Goal: Transaction & Acquisition: Purchase product/service

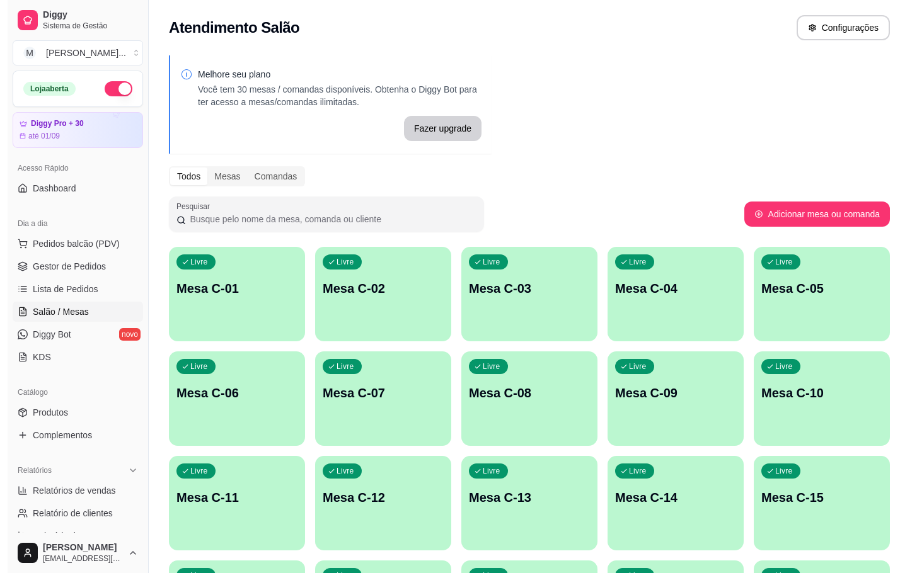
scroll to position [153, 0]
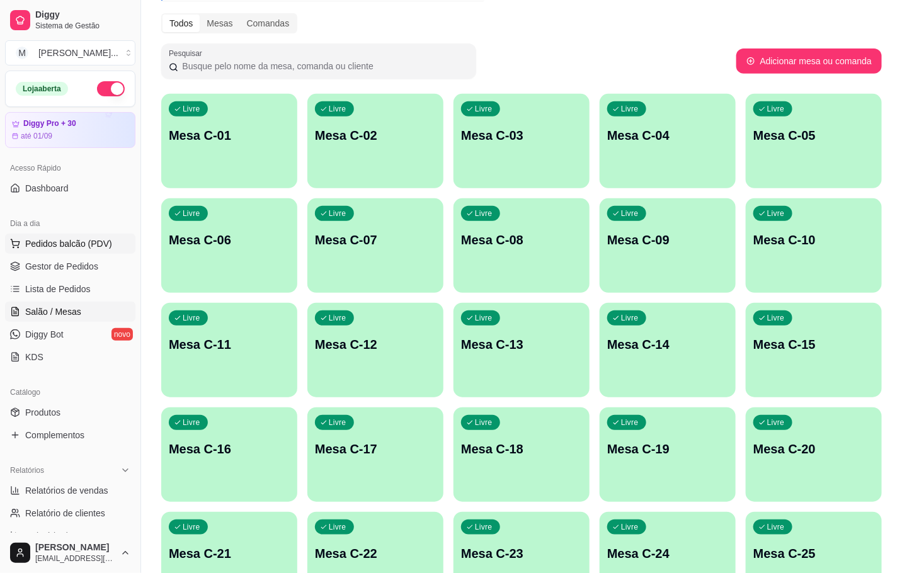
click at [57, 248] on span "Pedidos balcão (PDV)" at bounding box center [68, 244] width 87 height 13
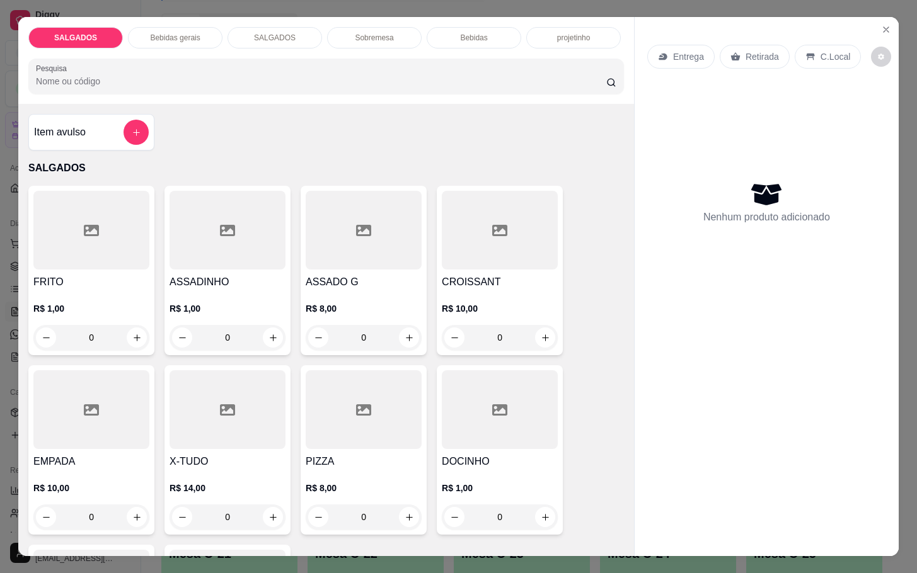
scroll to position [473, 0]
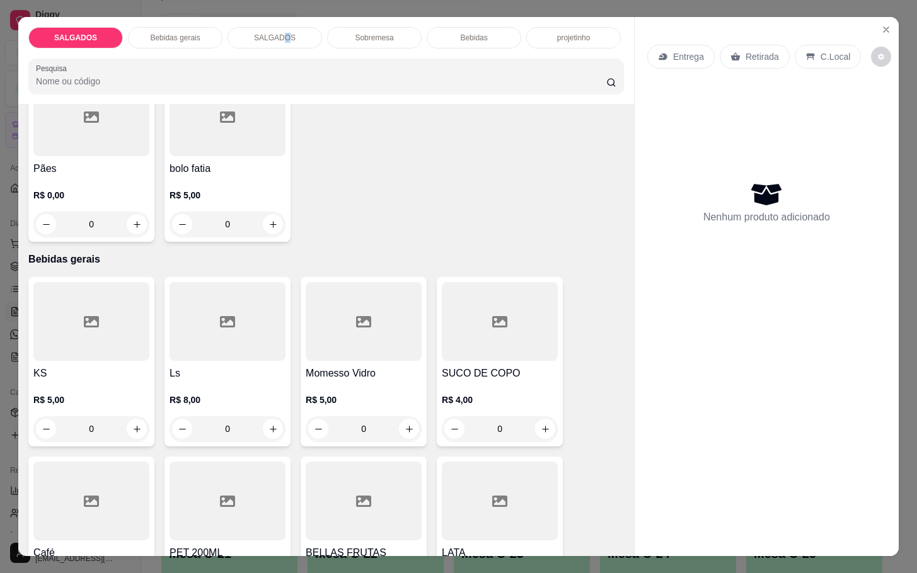
click at [280, 33] on p "SALGADOS" at bounding box center [275, 38] width 42 height 10
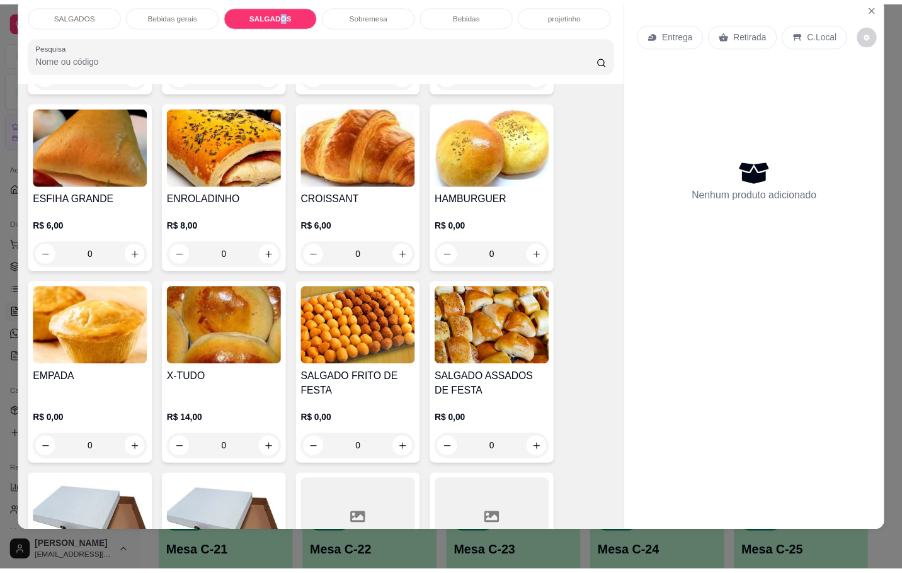
scroll to position [1478, 0]
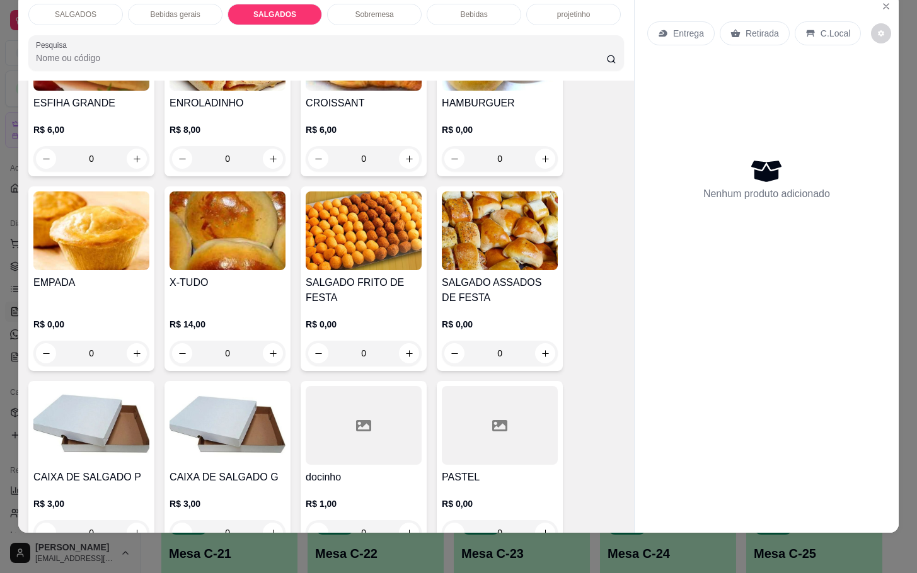
click at [345, 275] on h4 "SALGADO FRITO DE FESTA" at bounding box center [364, 290] width 116 height 30
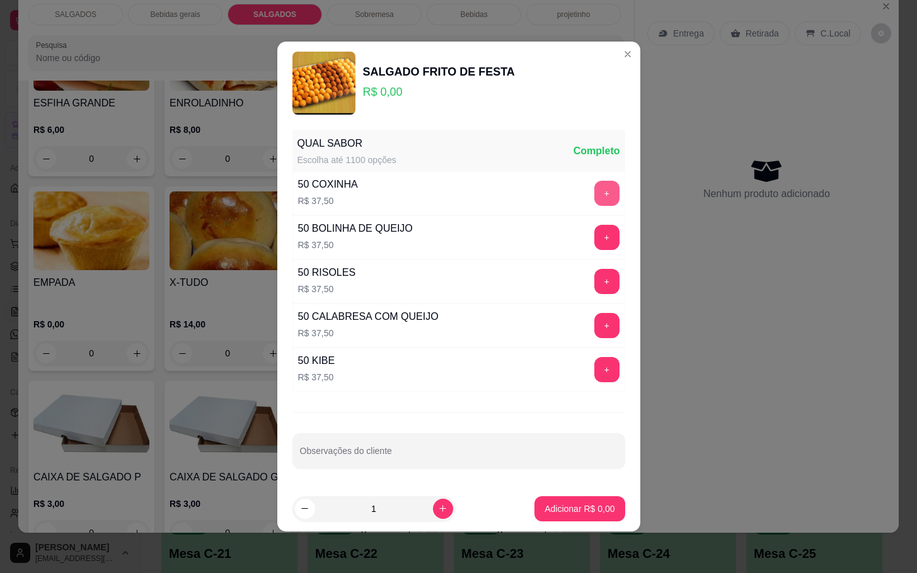
click at [594, 195] on button "+" at bounding box center [606, 193] width 25 height 25
click at [594, 235] on button "+" at bounding box center [606, 237] width 25 height 25
click at [577, 513] on p "Adicionar R$ 75,00" at bounding box center [577, 509] width 73 height 12
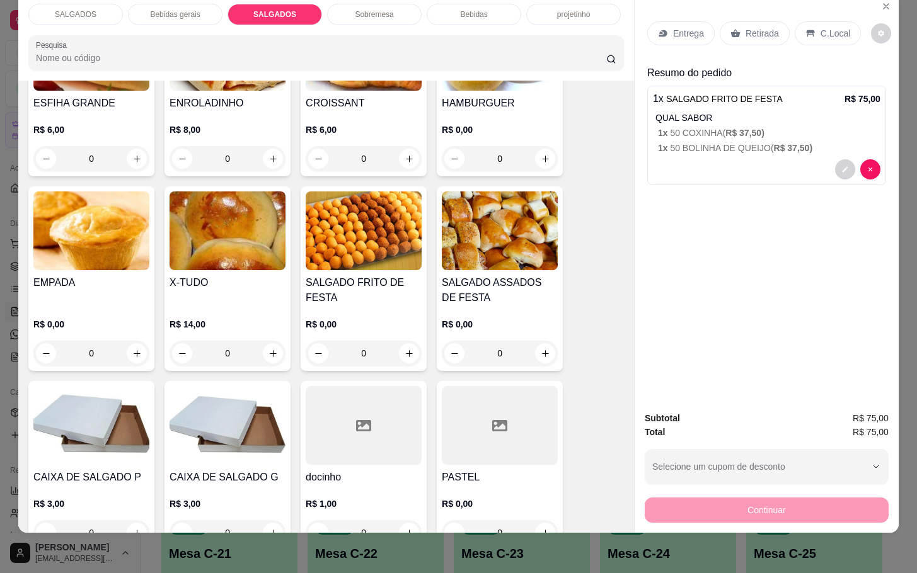
click at [745, 27] on p "Retirada" at bounding box center [761, 33] width 33 height 13
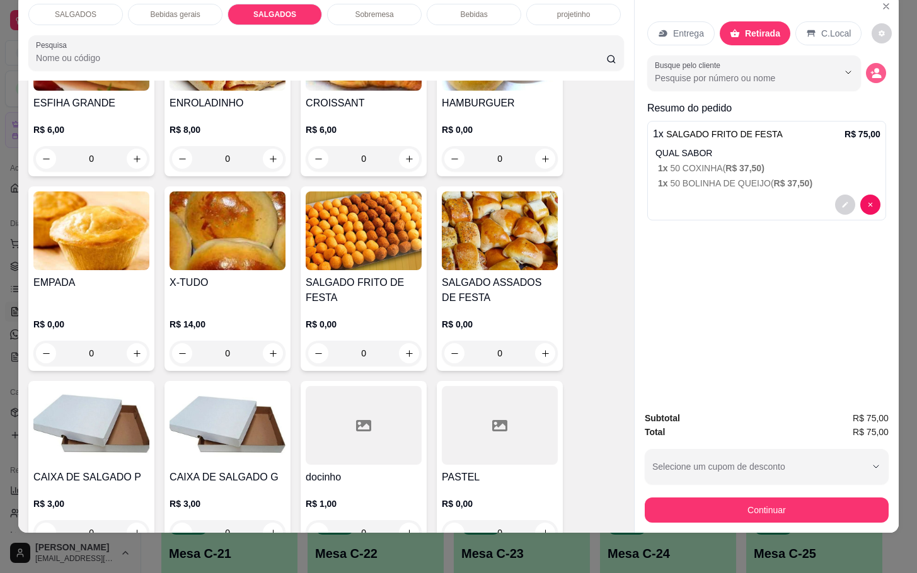
click at [873, 67] on icon "decrease-product-quantity" at bounding box center [875, 72] width 11 height 11
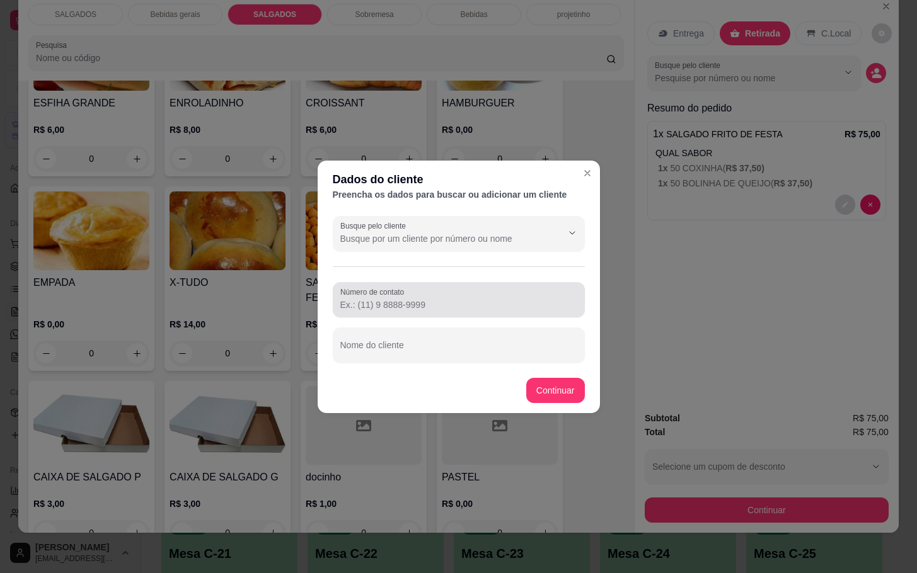
click at [473, 305] on input "Número de contato" at bounding box center [458, 305] width 237 height 13
type input "[PHONE_NUMBER]"
click at [440, 352] on input "Nome do cliente" at bounding box center [458, 350] width 237 height 13
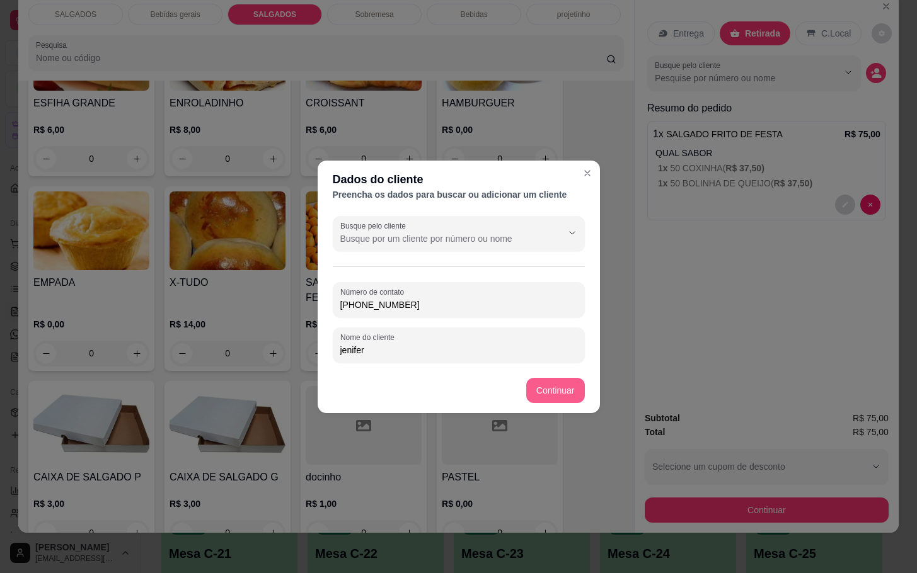
type input "jenifer"
click at [565, 411] on footer "Continuar" at bounding box center [459, 390] width 282 height 45
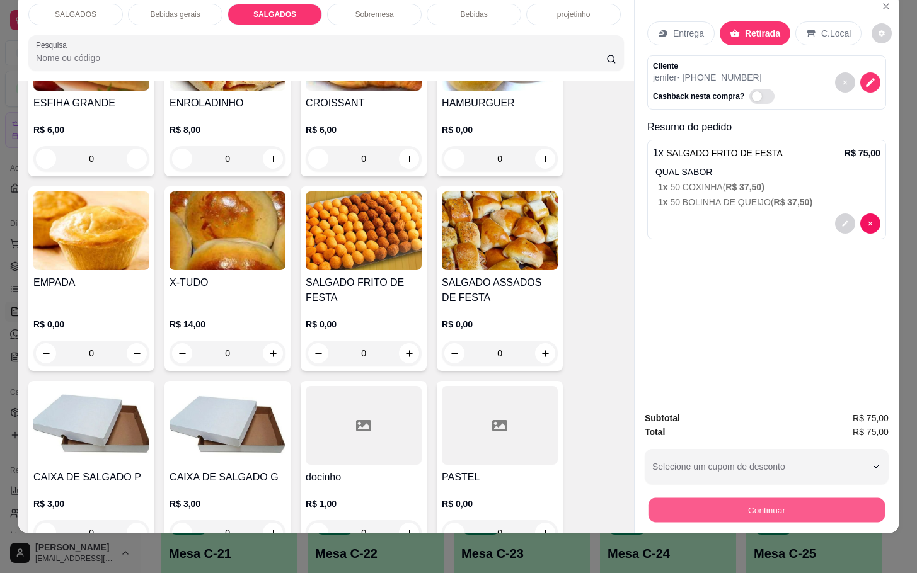
click at [717, 498] on button "Continuar" at bounding box center [766, 510] width 236 height 25
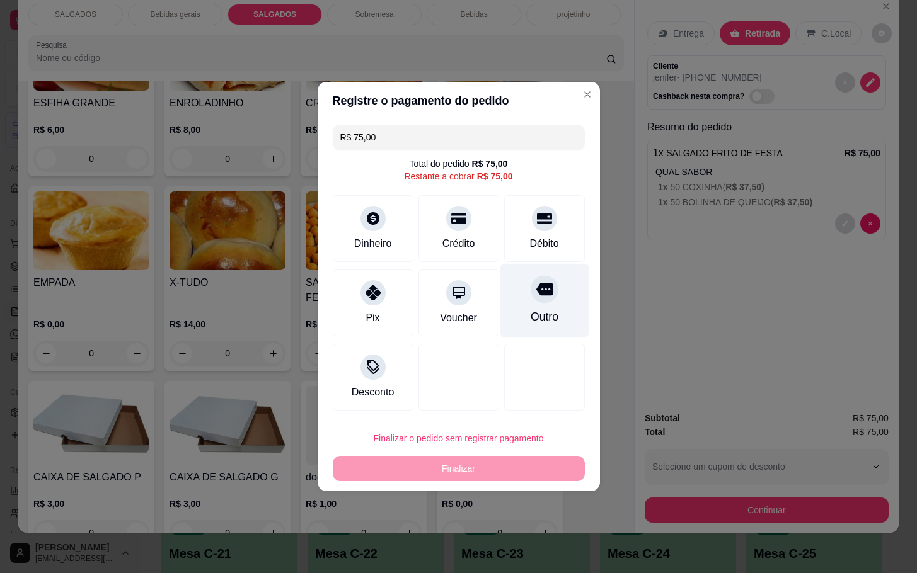
click at [528, 308] on div "Outro" at bounding box center [544, 301] width 89 height 74
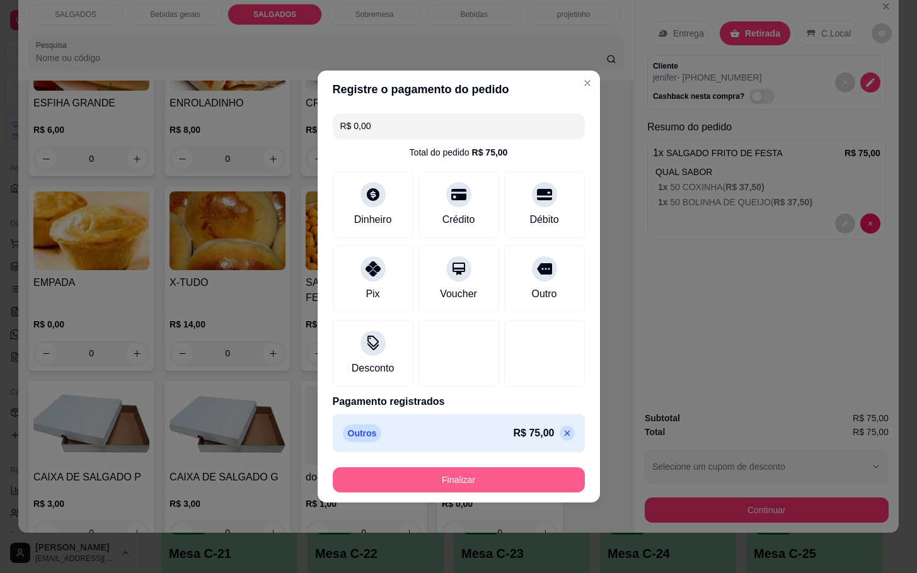
click at [454, 473] on button "Finalizar" at bounding box center [459, 480] width 252 height 25
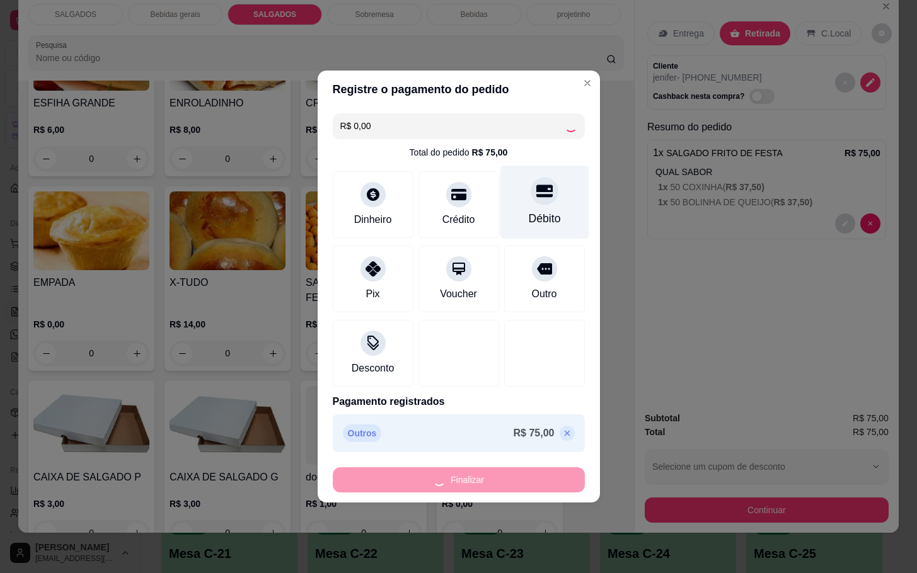
type input "-R$ 75,00"
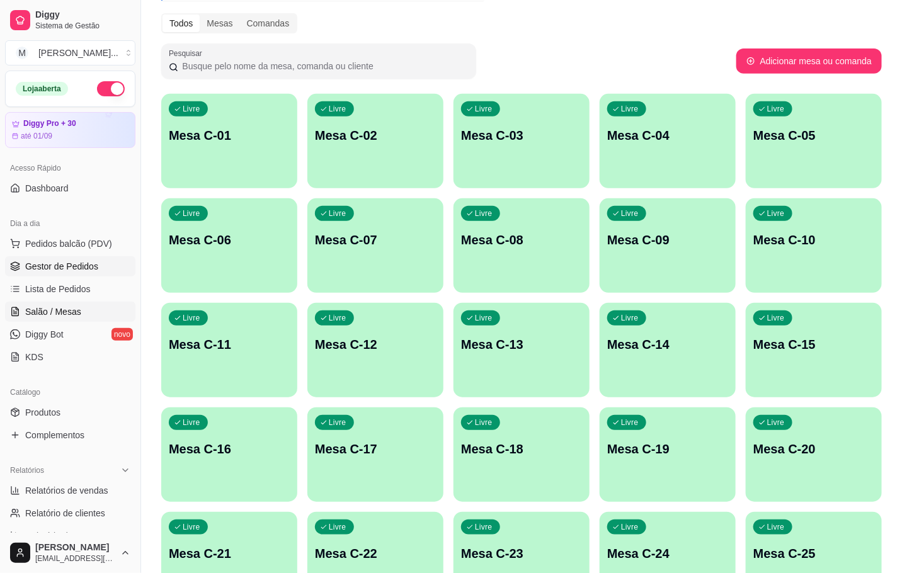
click at [34, 267] on span "Gestor de Pedidos" at bounding box center [61, 266] width 73 height 13
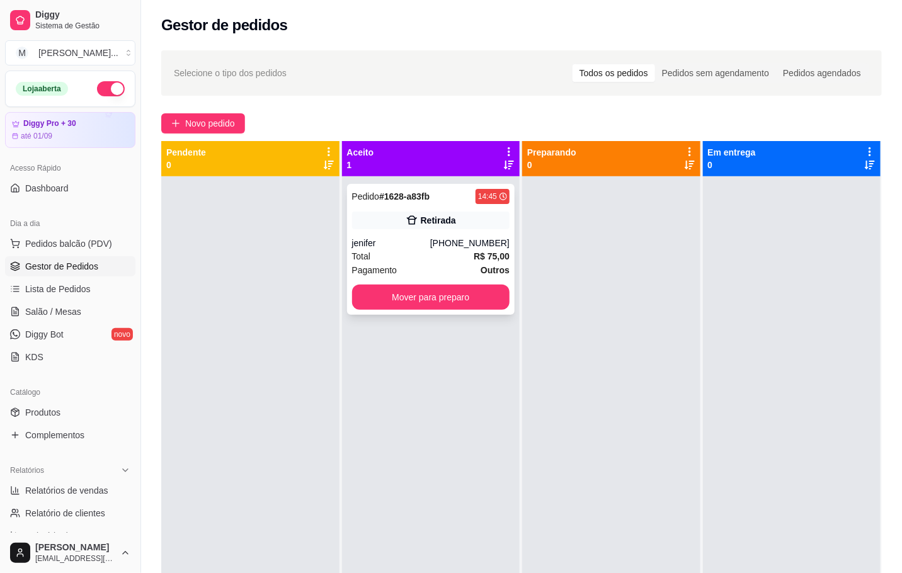
click at [430, 237] on div "jenifer" at bounding box center [391, 243] width 78 height 13
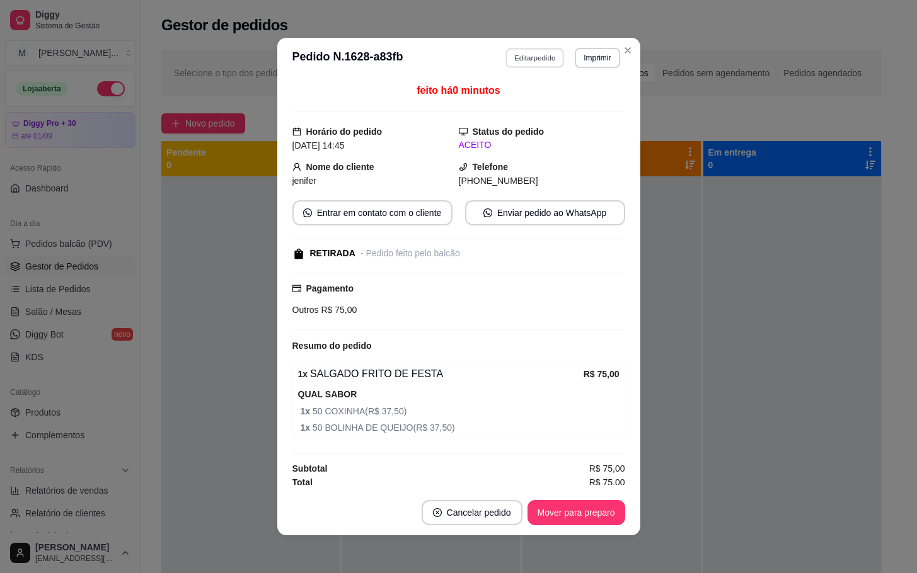
click at [516, 60] on button "Editar pedido" at bounding box center [534, 58] width 59 height 20
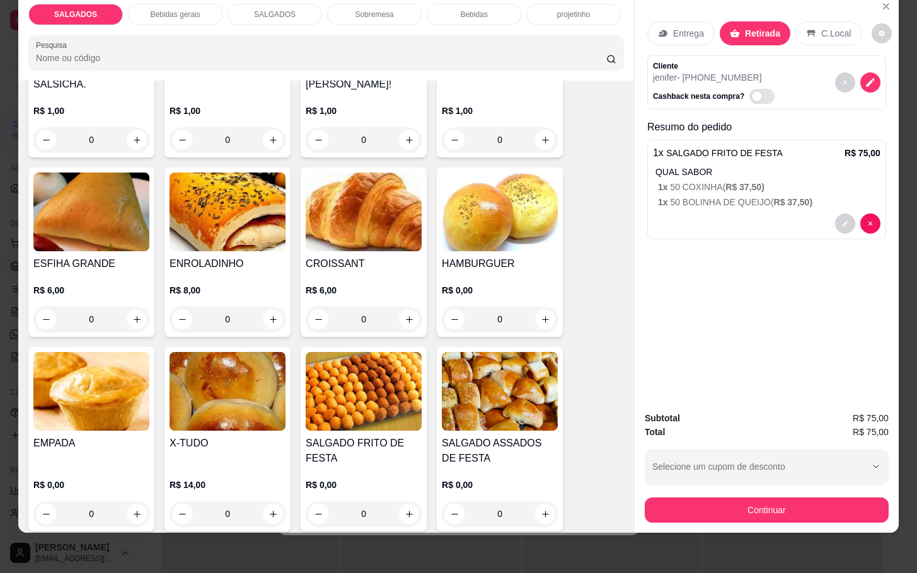
scroll to position [1318, 0]
click at [468, 414] on img at bounding box center [500, 391] width 116 height 79
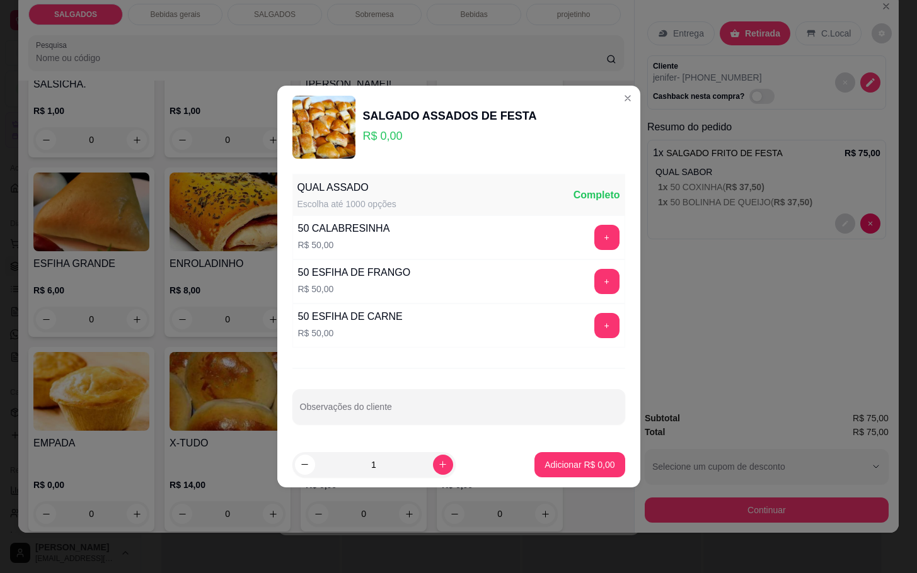
click at [611, 282] on div "QUAL ASSADO Escolha até 1000 opções Completo 50 CALABRESINHA R$ 50,00 + 50 ESFI…" at bounding box center [458, 305] width 363 height 273
click at [594, 282] on button "+" at bounding box center [606, 281] width 25 height 25
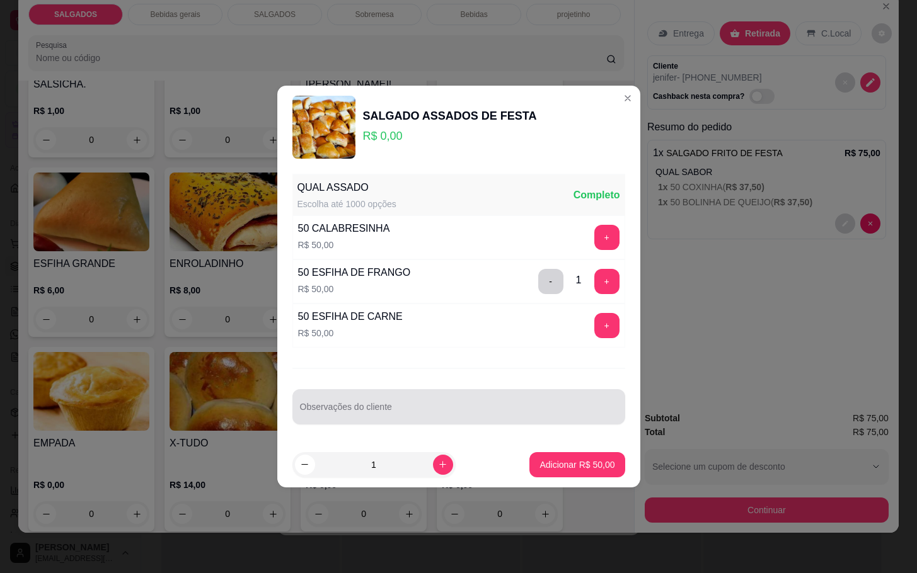
click at [534, 418] on input "Observações do cliente" at bounding box center [459, 412] width 318 height 13
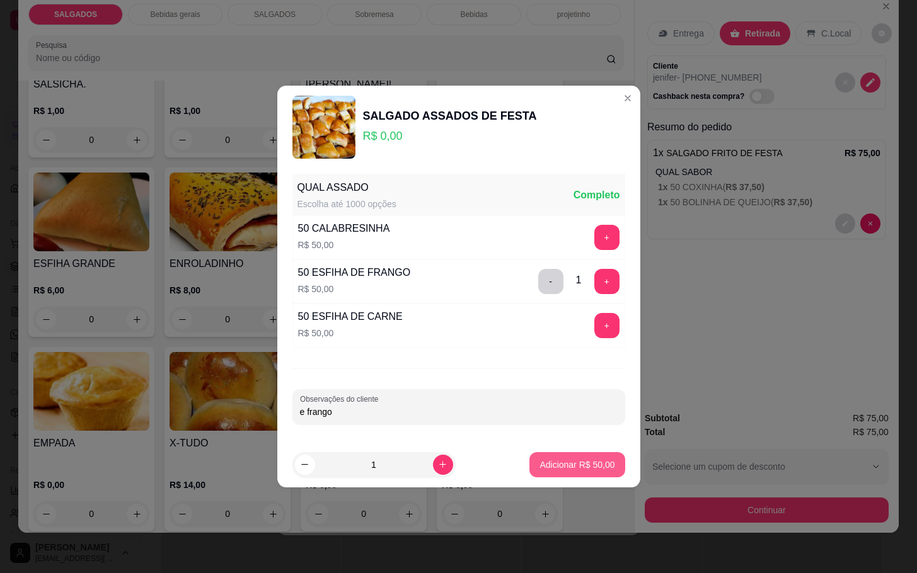
type input "e frango"
click at [551, 469] on p "Adicionar R$ 50,00" at bounding box center [577, 465] width 73 height 12
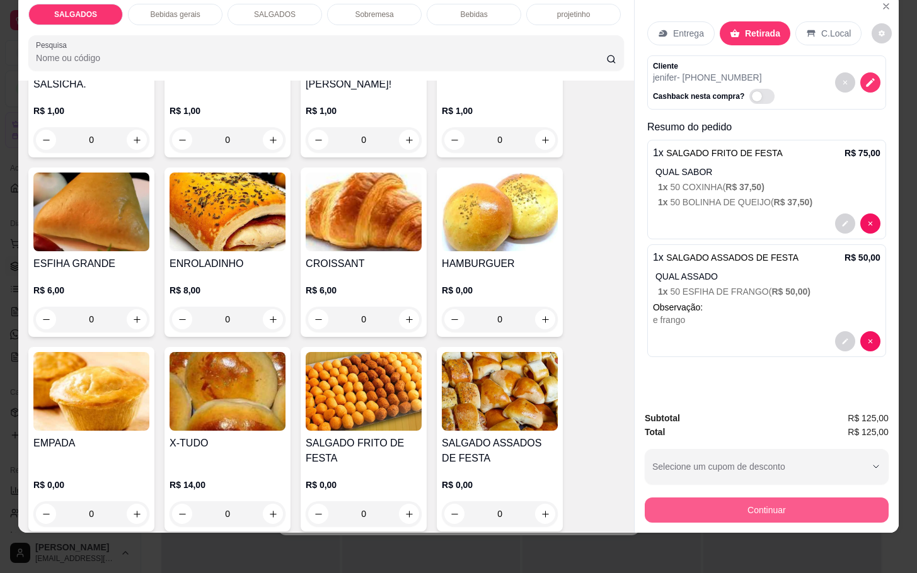
click at [671, 498] on button "Continuar" at bounding box center [767, 510] width 244 height 25
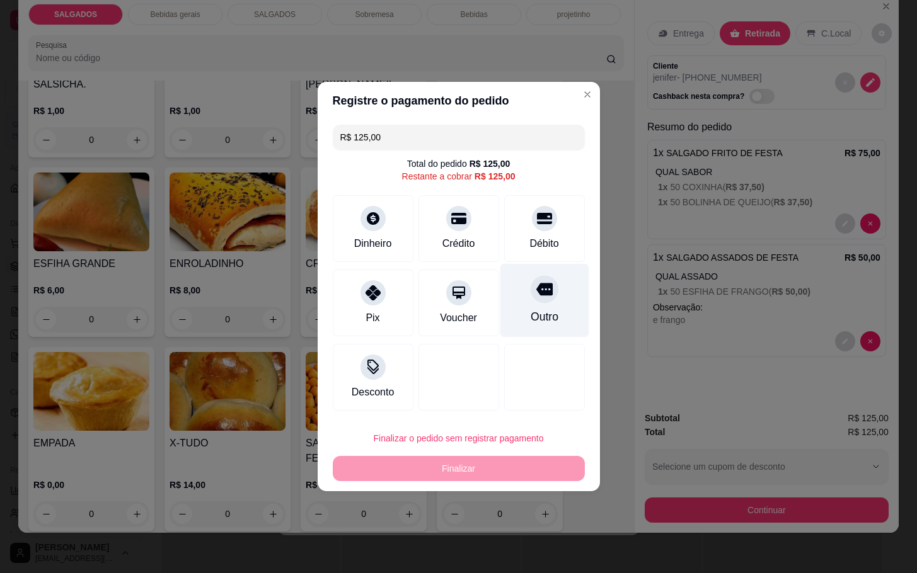
click at [536, 297] on icon at bounding box center [544, 289] width 16 height 16
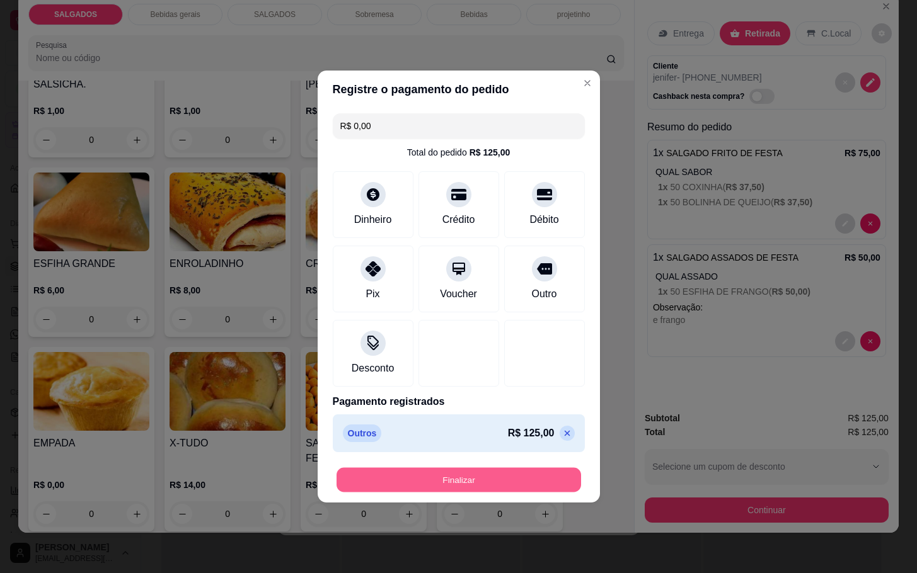
click at [393, 478] on button "Finalizar" at bounding box center [458, 480] width 244 height 25
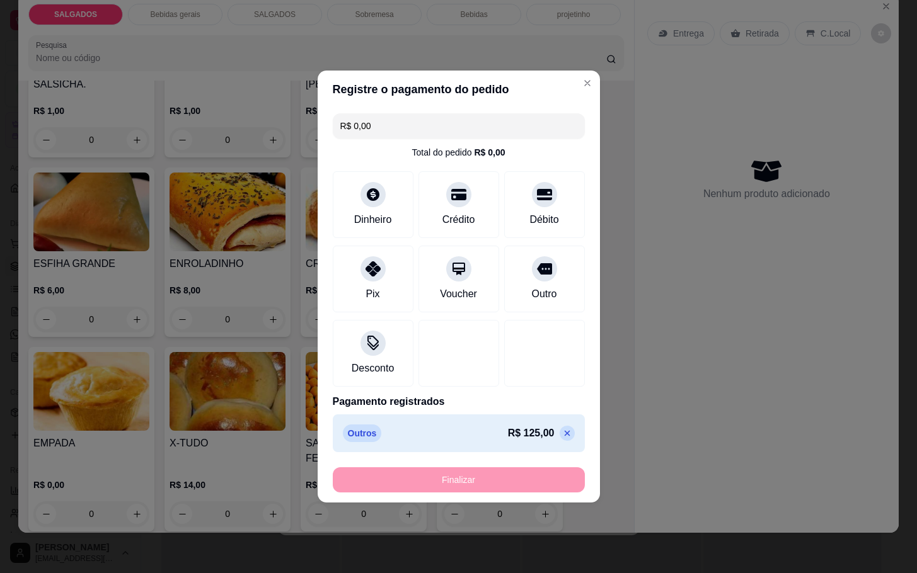
type input "-R$ 125,00"
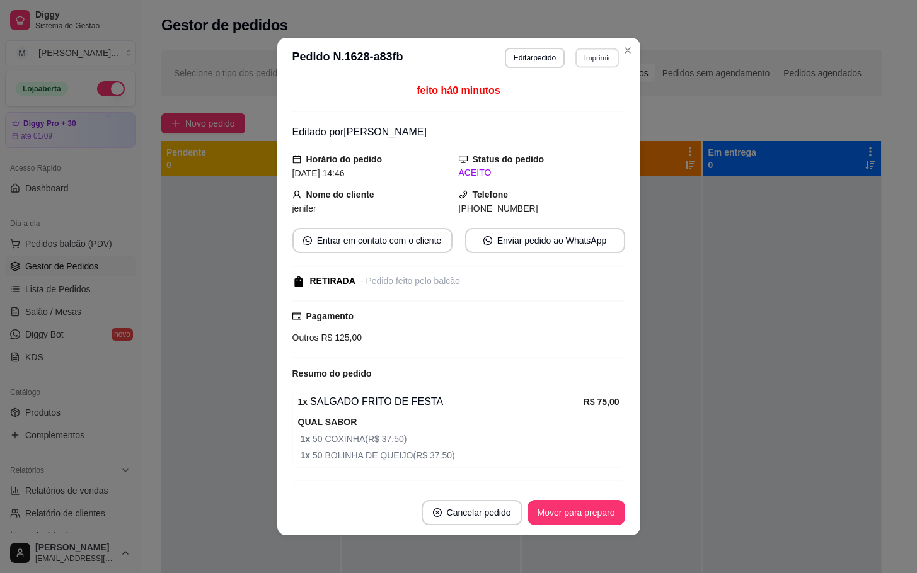
click at [583, 57] on button "Imprimir" at bounding box center [596, 58] width 43 height 20
click at [562, 98] on button "IMPRESSORA" at bounding box center [568, 103] width 88 height 20
click at [577, 55] on button "Imprimir" at bounding box center [597, 58] width 45 height 20
click at [577, 101] on button "IMPRESSORA" at bounding box center [568, 103] width 88 height 20
